Goal: Check status

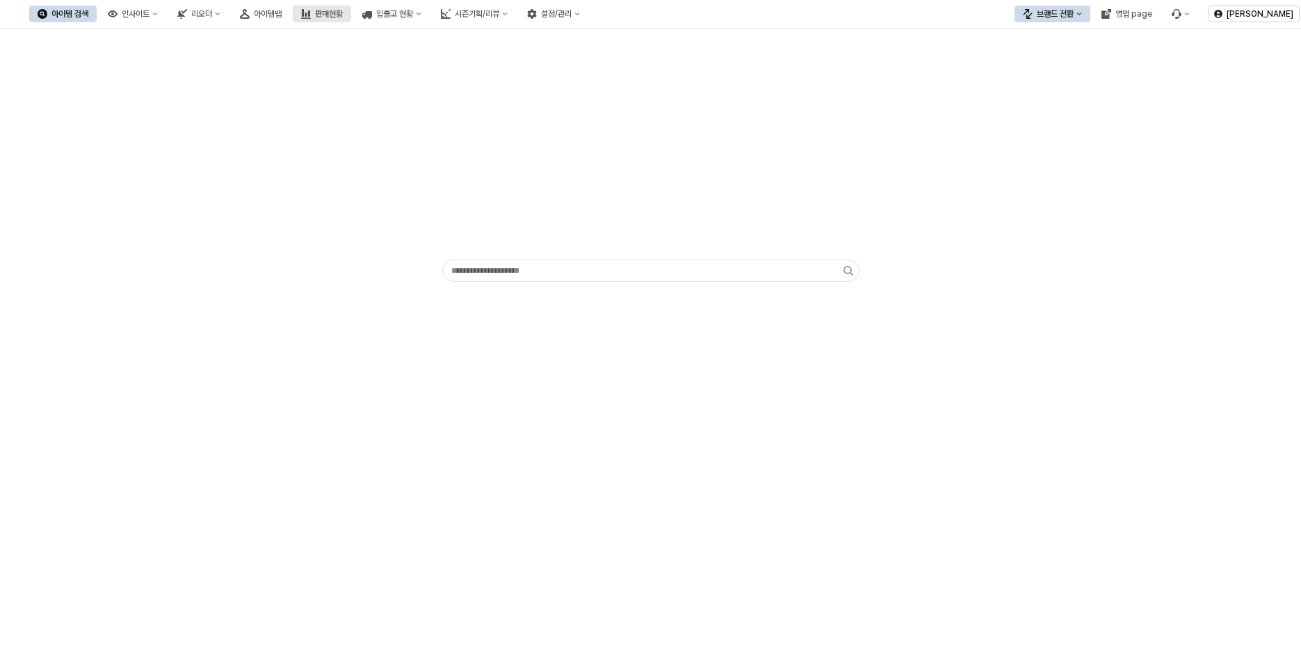
click at [343, 11] on div "판매현황" at bounding box center [329, 14] width 28 height 10
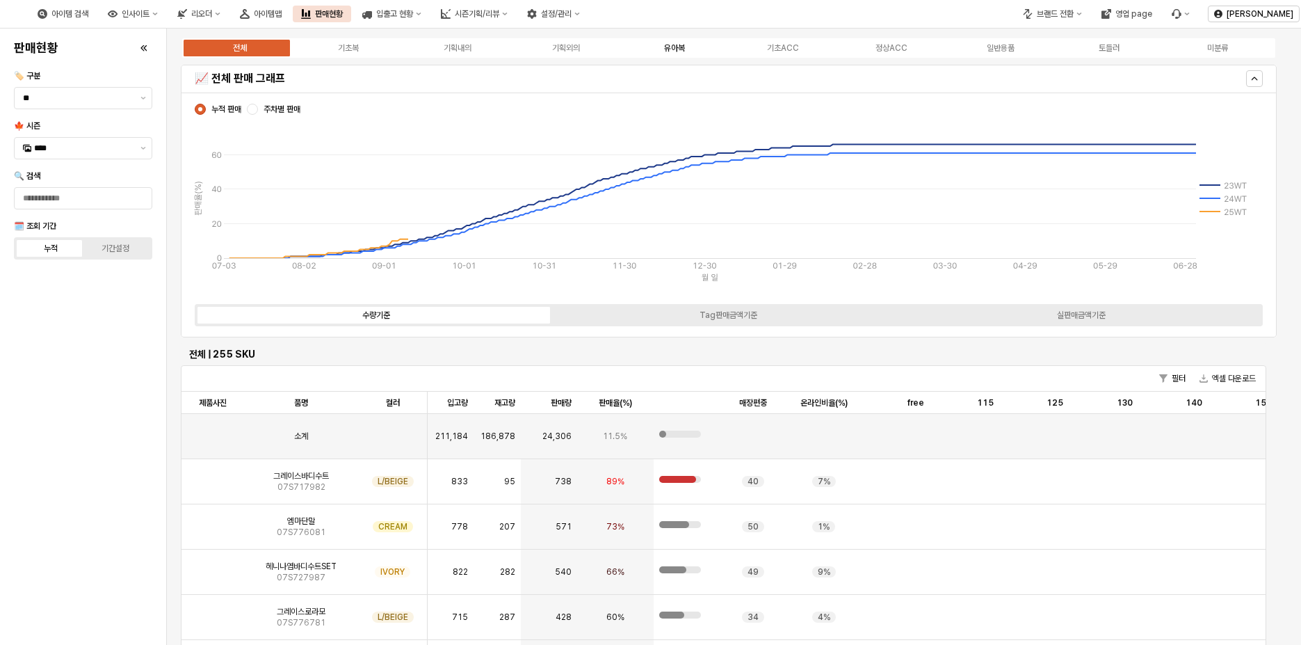
click at [666, 46] on div "유아복" at bounding box center [674, 48] width 21 height 10
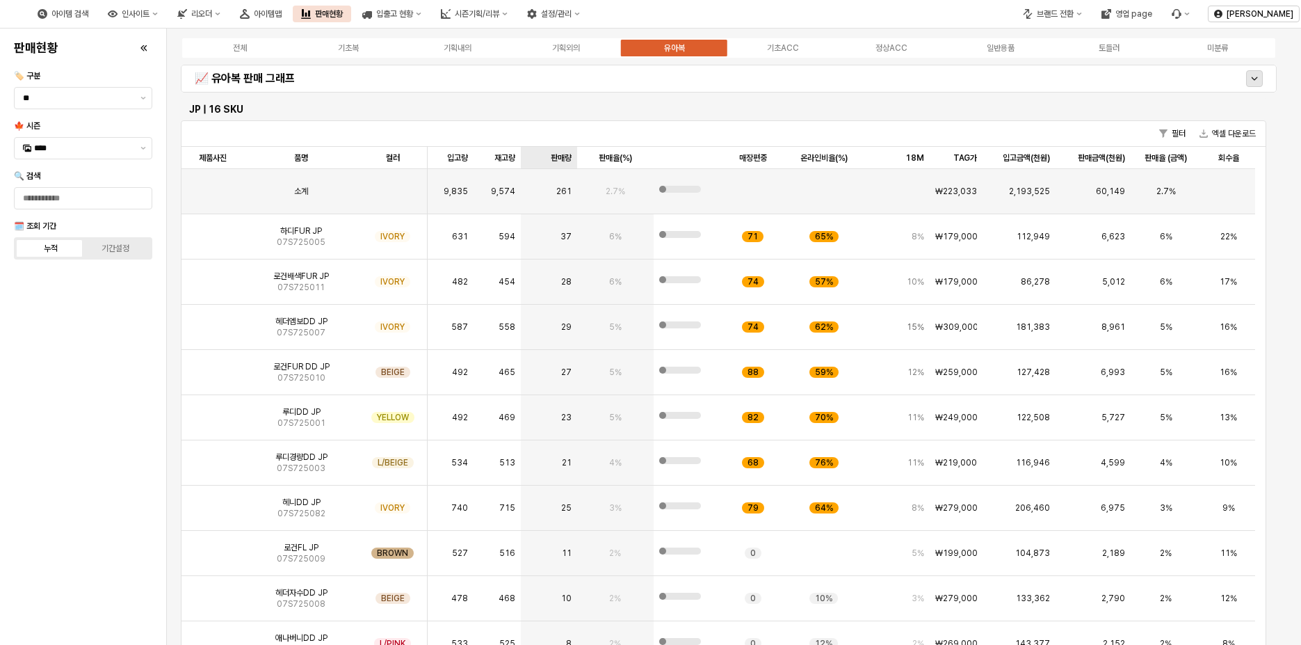
click at [562, 161] on div "판매량 판매량" at bounding box center [549, 158] width 56 height 22
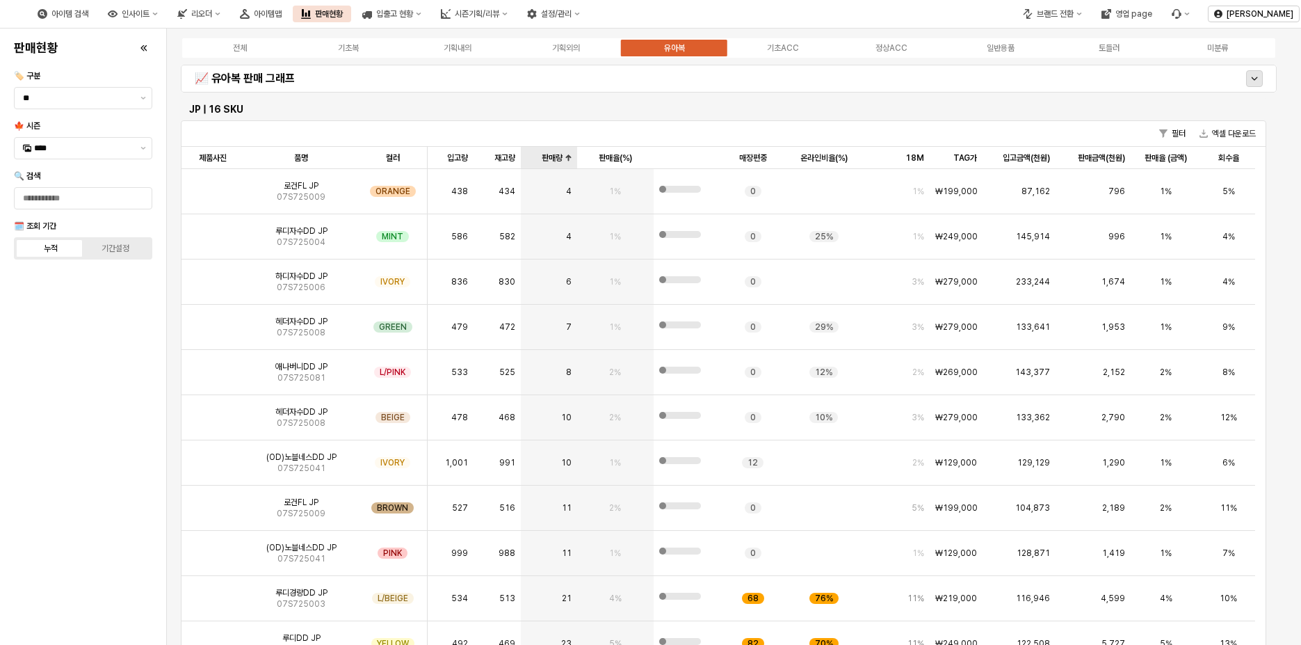
click at [562, 161] on div "판매량 판매량" at bounding box center [549, 158] width 56 height 22
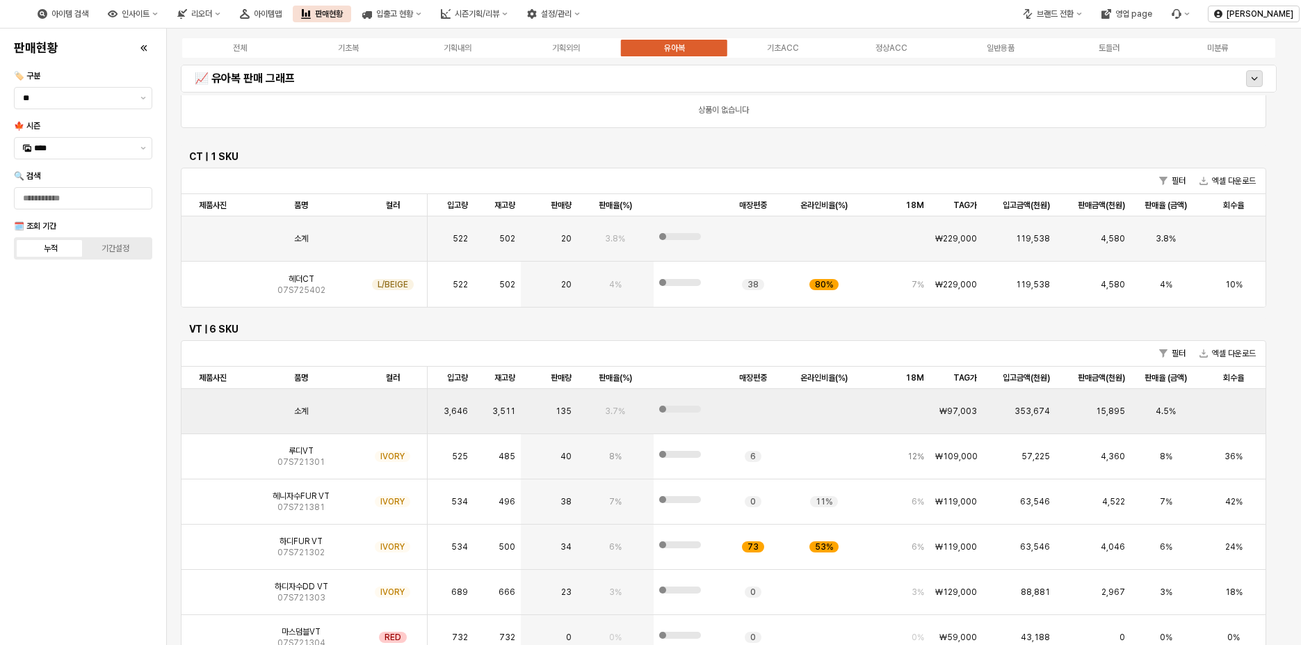
scroll to position [1321, 0]
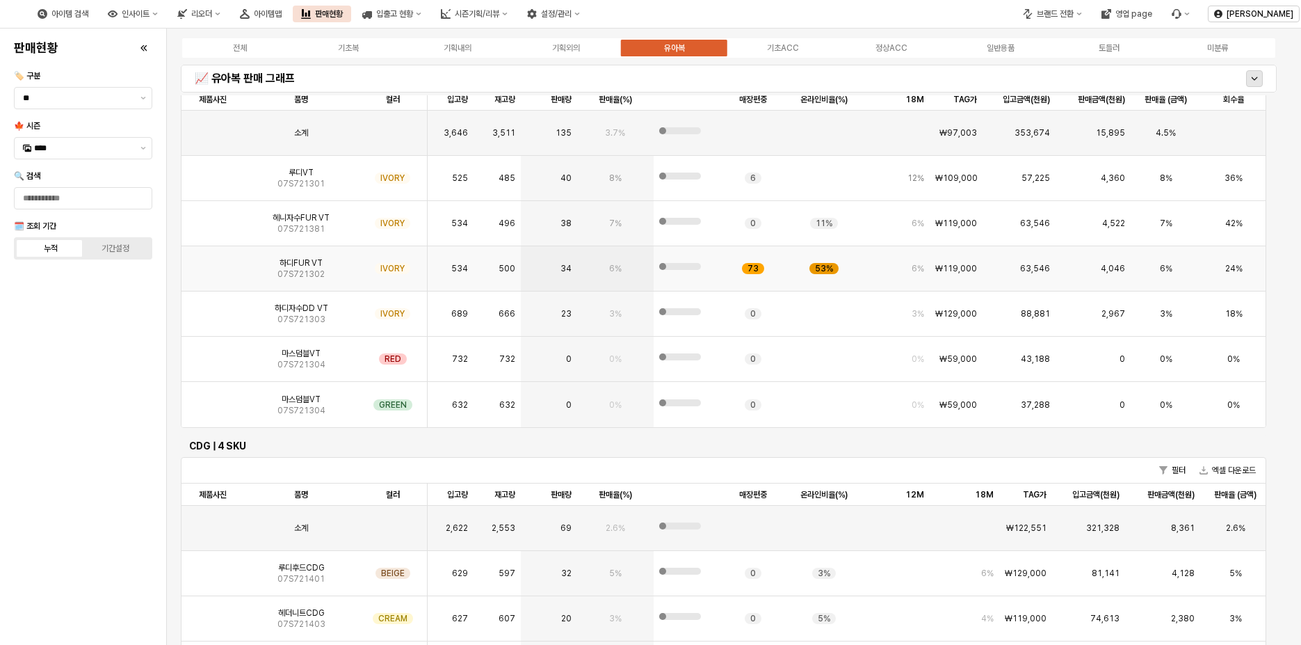
click at [835, 270] on div "53%" at bounding box center [824, 268] width 29 height 11
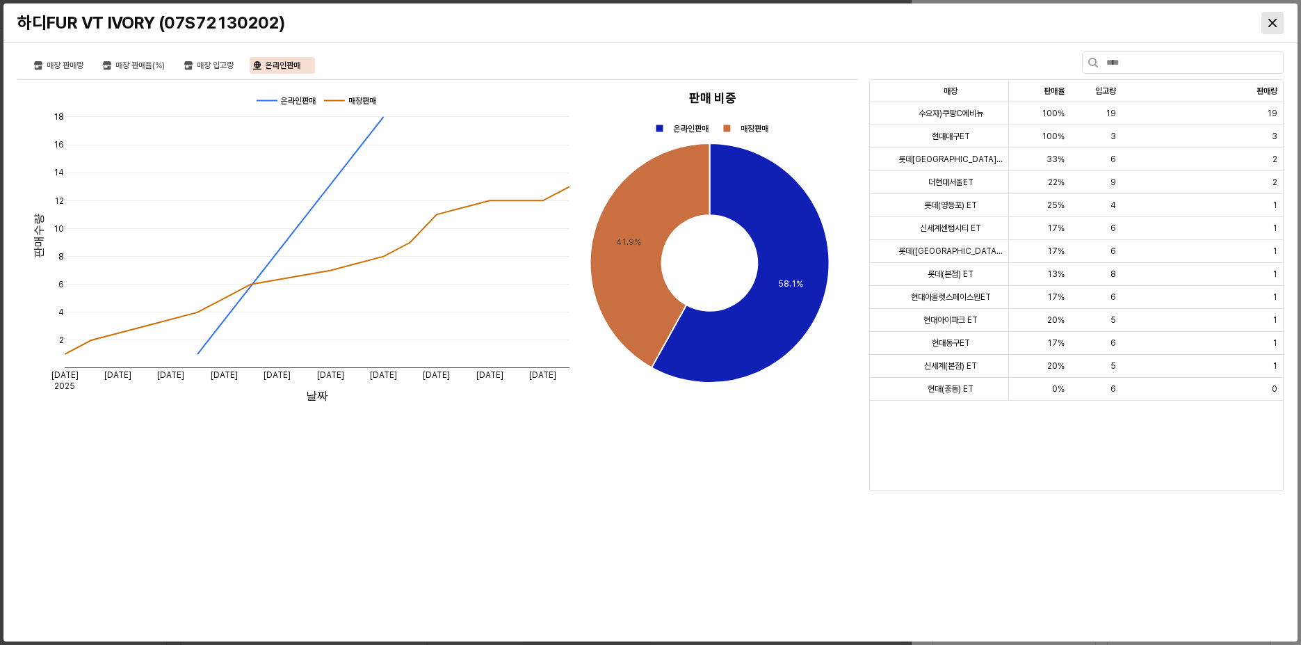
click at [1268, 27] on div "Close" at bounding box center [1272, 23] width 21 height 21
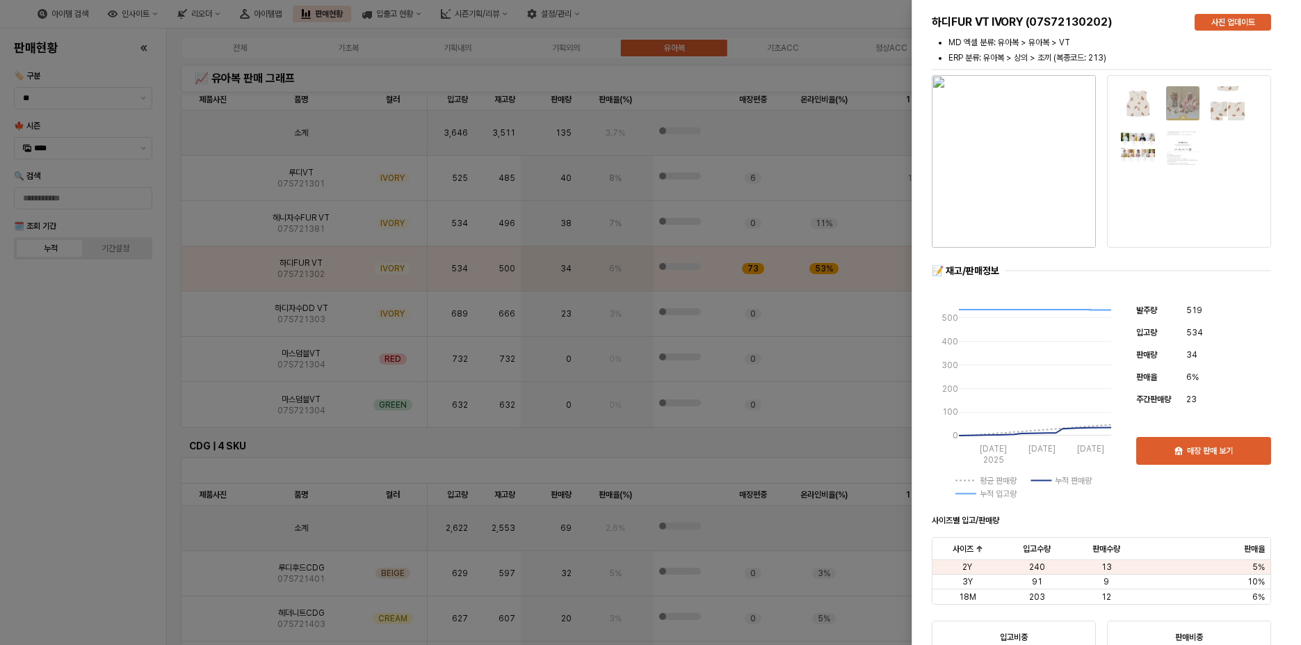
click at [535, 435] on div at bounding box center [650, 322] width 1301 height 645
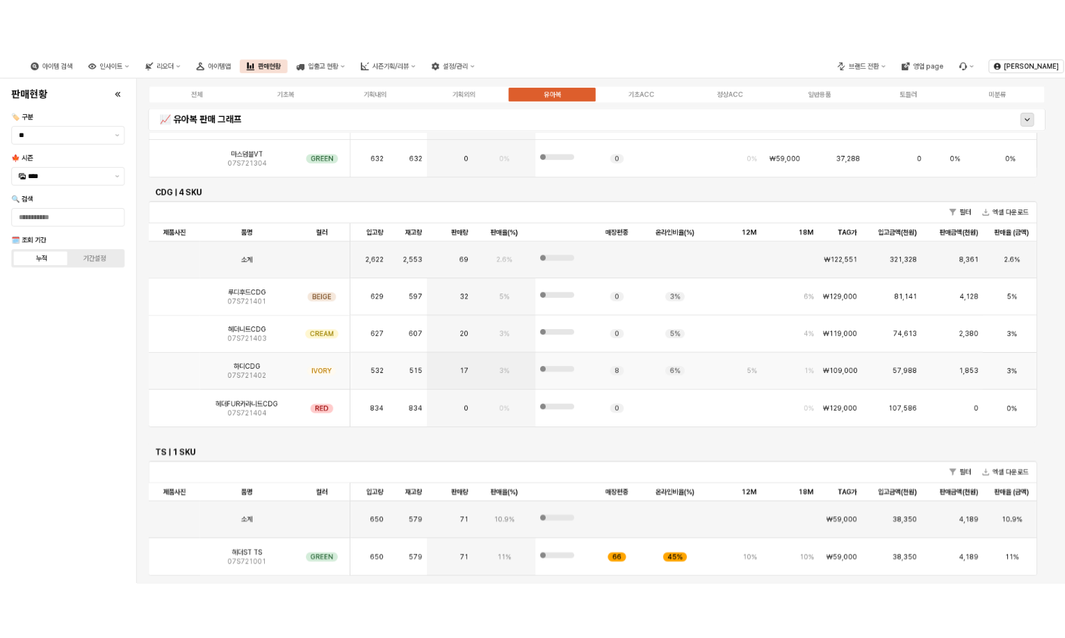
scroll to position [1739, 0]
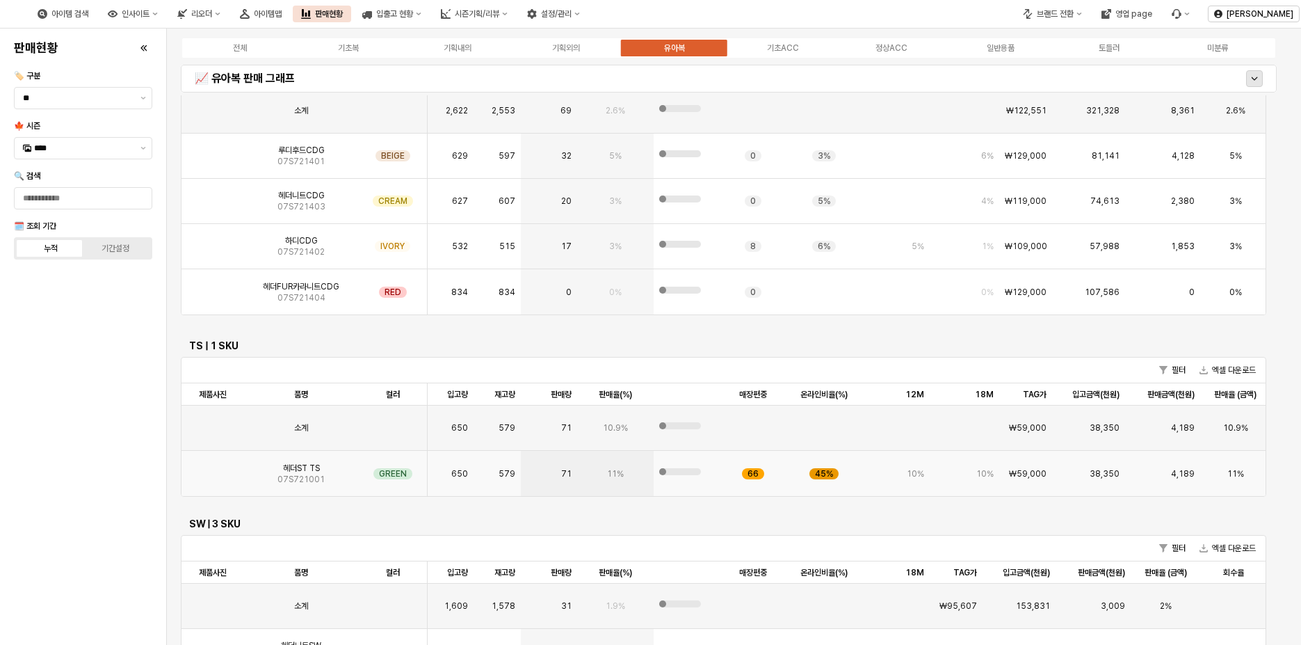
click at [825, 470] on div "45%" at bounding box center [824, 473] width 29 height 11
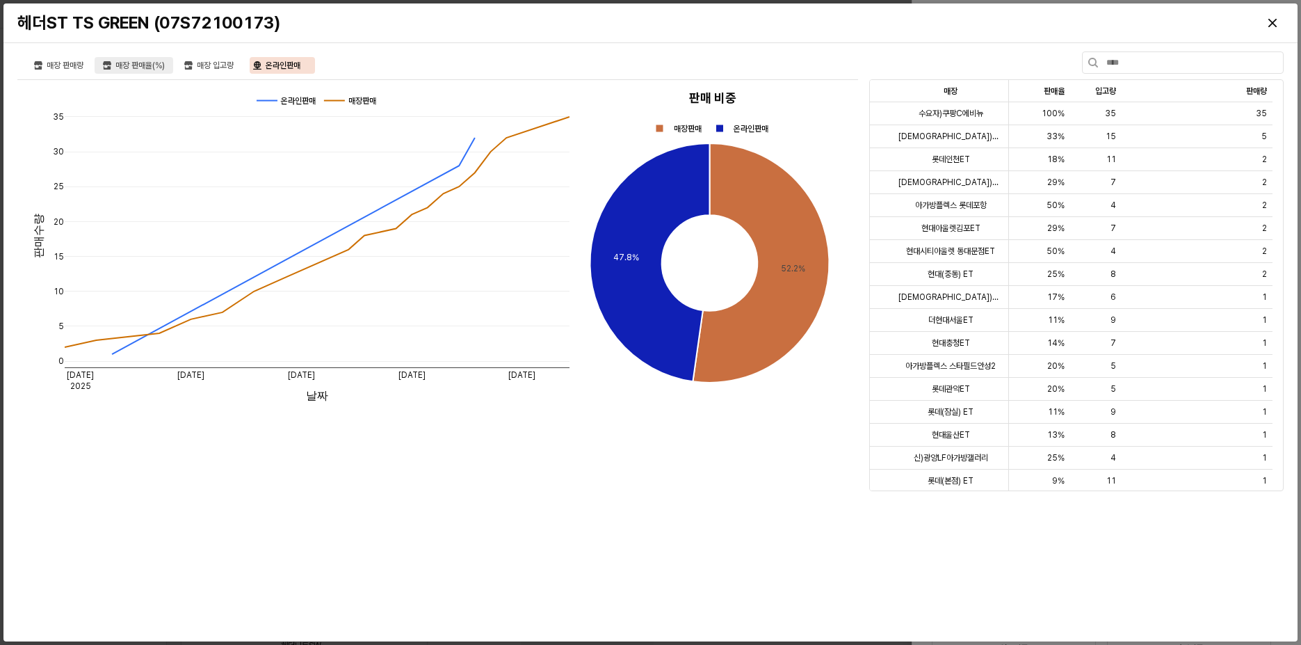
click at [138, 66] on div "매장 판매율(%)" at bounding box center [139, 65] width 49 height 17
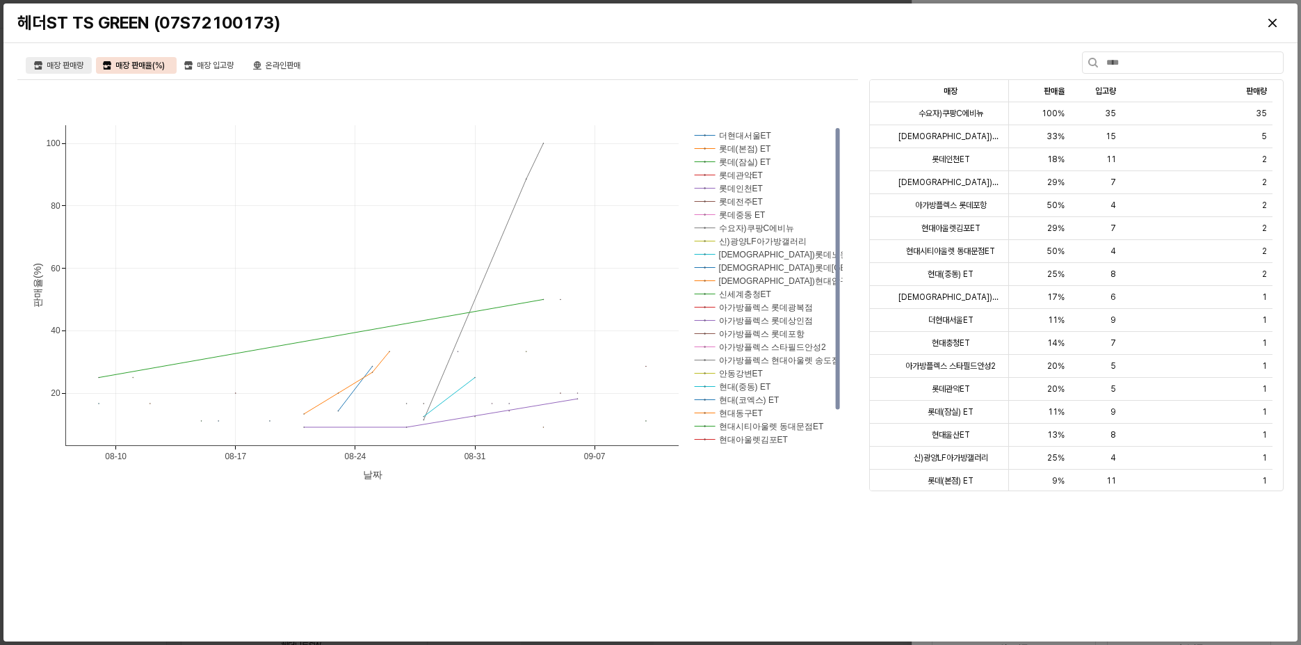
click at [79, 67] on div "매장 판매량" at bounding box center [65, 65] width 37 height 17
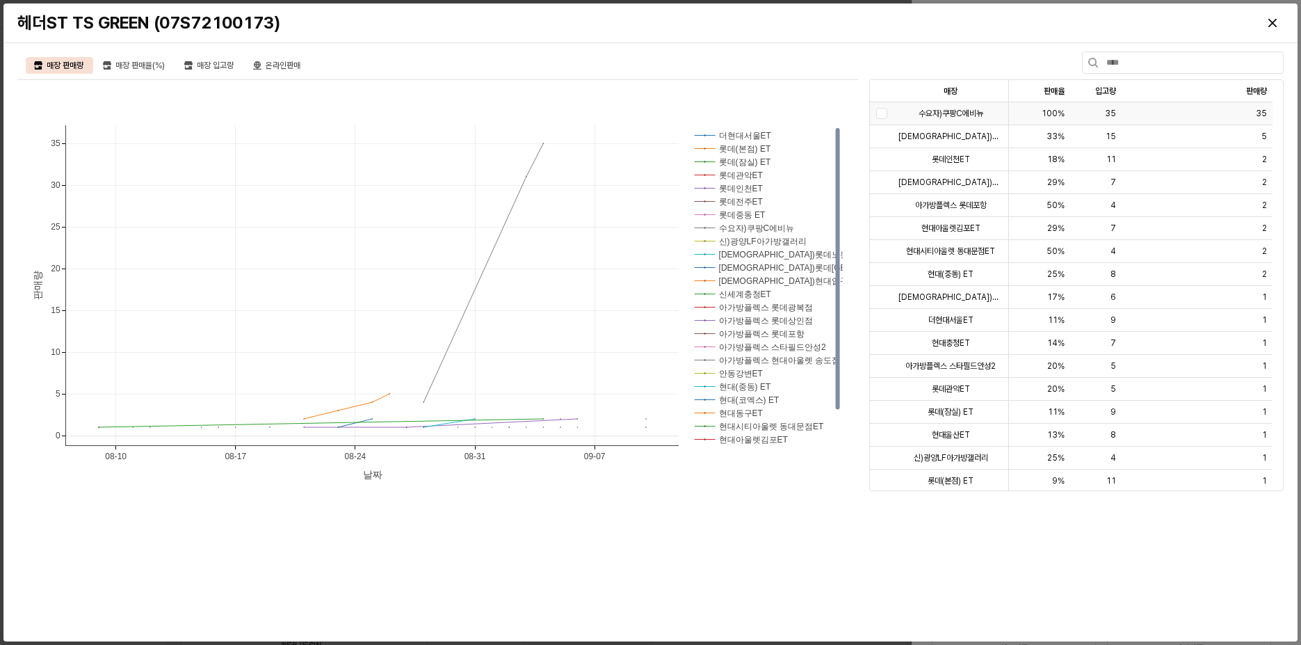
click at [882, 115] on div at bounding box center [881, 113] width 23 height 23
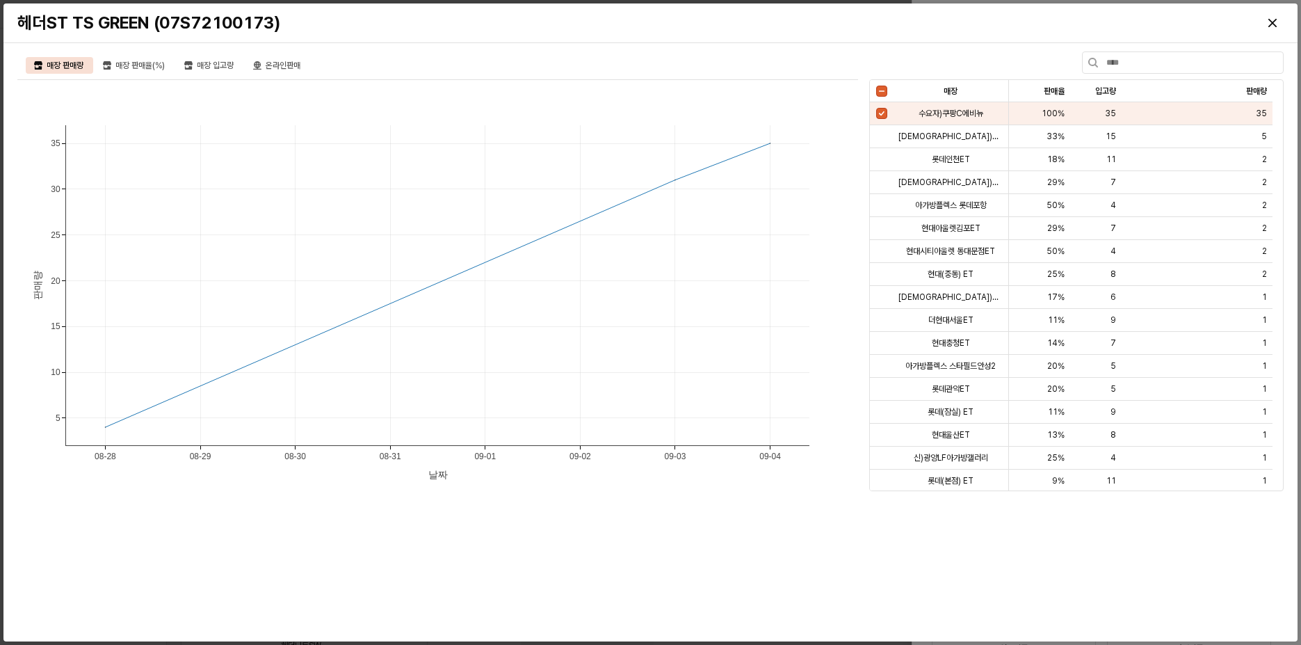
click at [928, 47] on div "매장 판매량 매장 판매율(%) 매장 입고량 온라인판매 [PHONE_NUMBER] [PHONE_NUMBER] [PHONE_NUMBER] [PHO…" at bounding box center [650, 342] width 1294 height 598
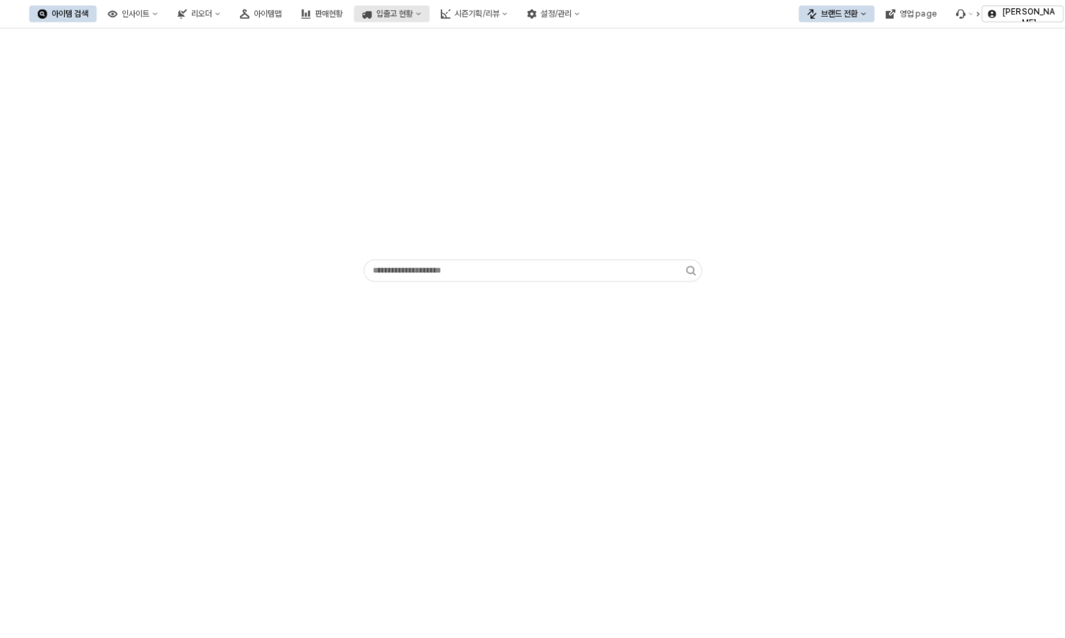
click at [413, 13] on div "입출고 현황" at bounding box center [394, 14] width 37 height 10
click at [510, 38] on div "입고현황(일간)" at bounding box center [518, 39] width 74 height 11
